Goal: Information Seeking & Learning: Find specific fact

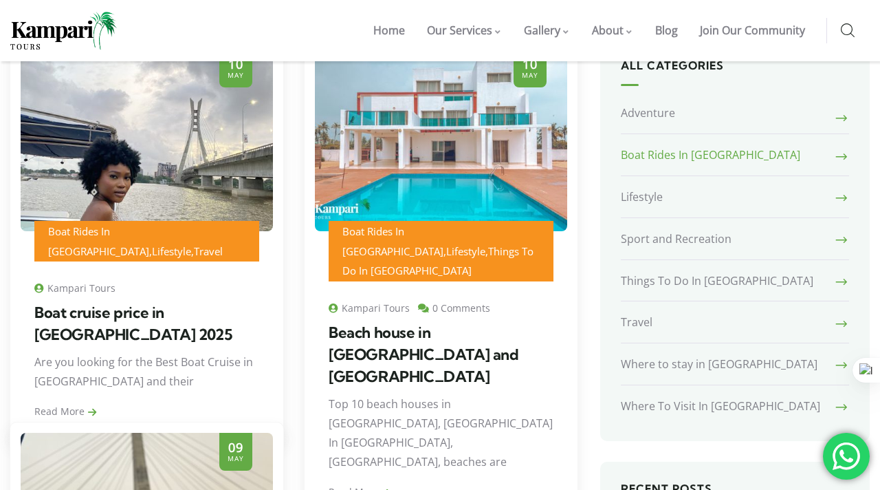
scroll to position [258, 0]
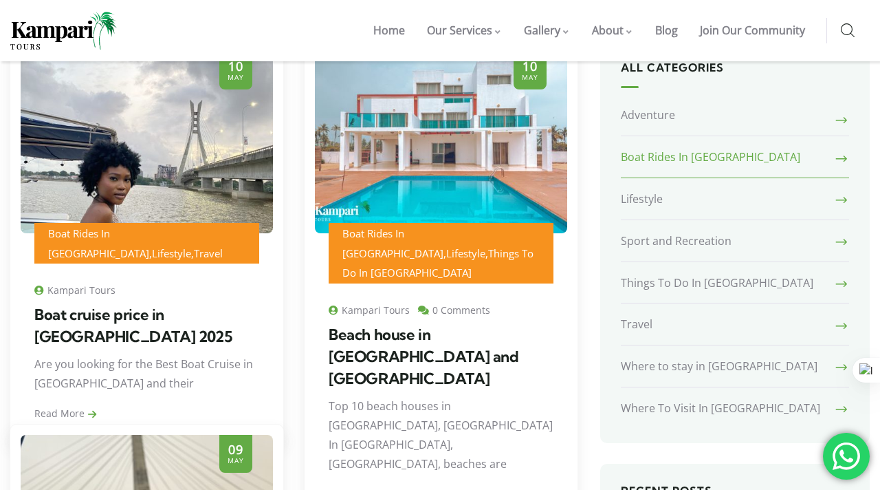
click at [832, 162] on link "Boat Rides In [GEOGRAPHIC_DATA]" at bounding box center [735, 157] width 228 height 41
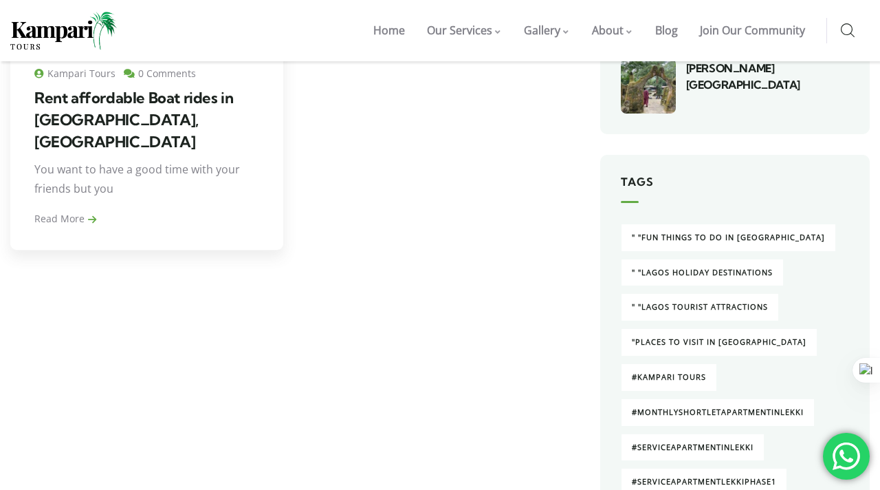
scroll to position [860, 0]
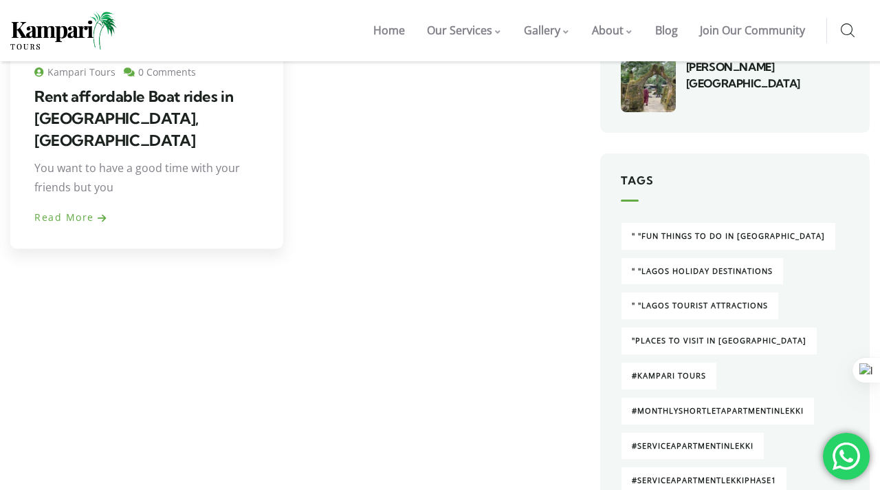
click at [72, 210] on link "Read More" at bounding box center [70, 216] width 72 height 13
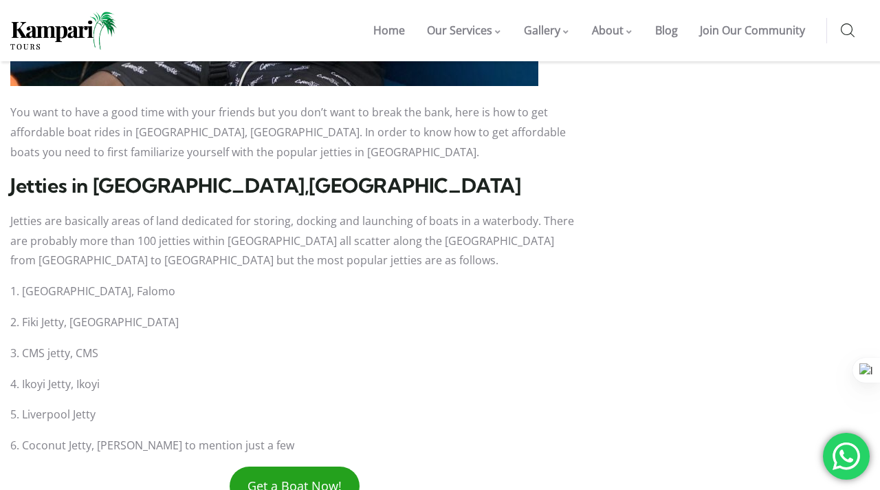
scroll to position [1859, 0]
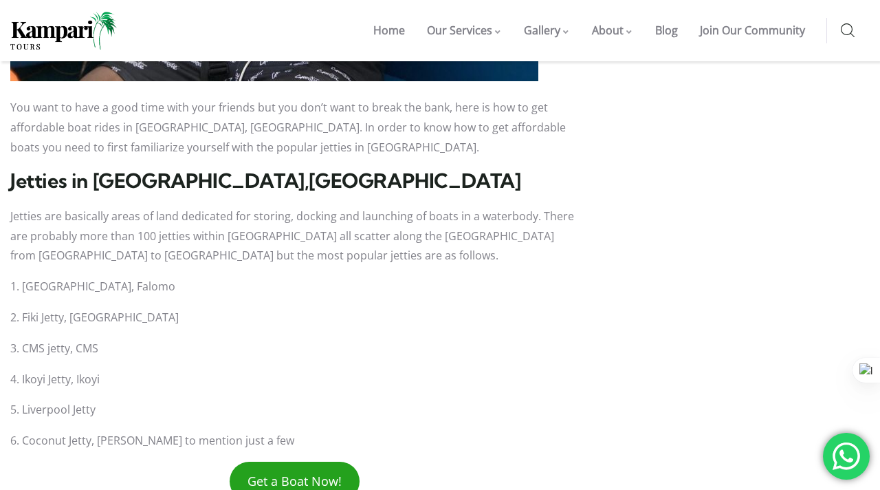
drag, startPoint x: 22, startPoint y: 225, endPoint x: 183, endPoint y: 233, distance: 161.1
click at [183, 277] on p "1. Five Cowry Terminal, Falomo" at bounding box center [295, 287] width 570 height 20
click at [16, 307] on p "2. Fiki Jetty, Victoria Island" at bounding box center [295, 317] width 570 height 20
drag, startPoint x: 21, startPoint y: 255, endPoint x: 173, endPoint y: 256, distance: 152.7
click at [173, 307] on p "2. Fiki Jetty, Victoria Island" at bounding box center [295, 317] width 570 height 20
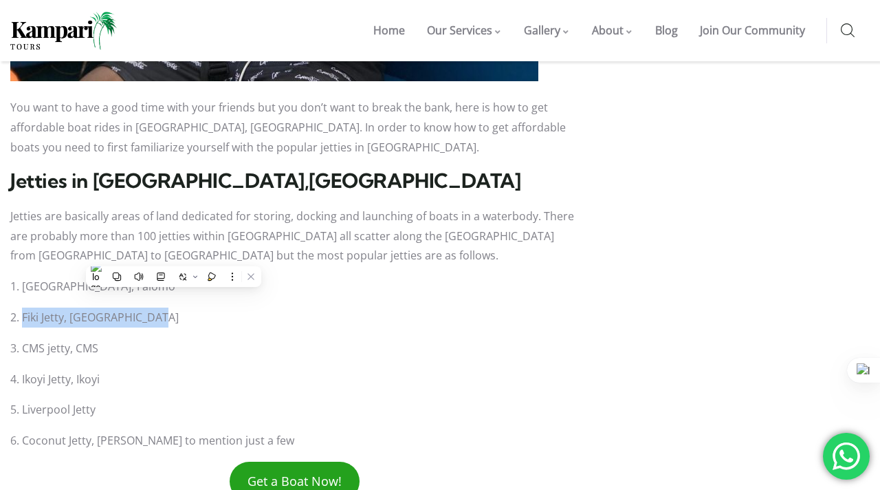
copy p "Fiki Jetty, Victoria Island"
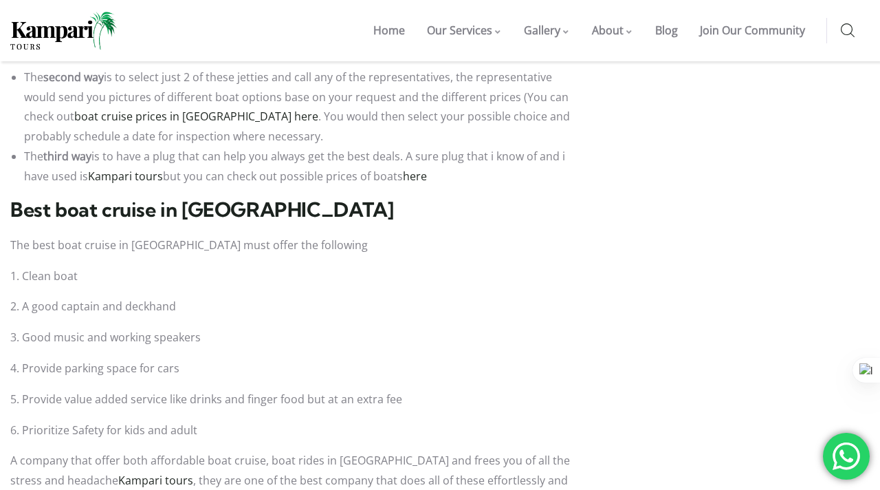
scroll to position [2450, 0]
